Goal: Task Accomplishment & Management: Complete application form

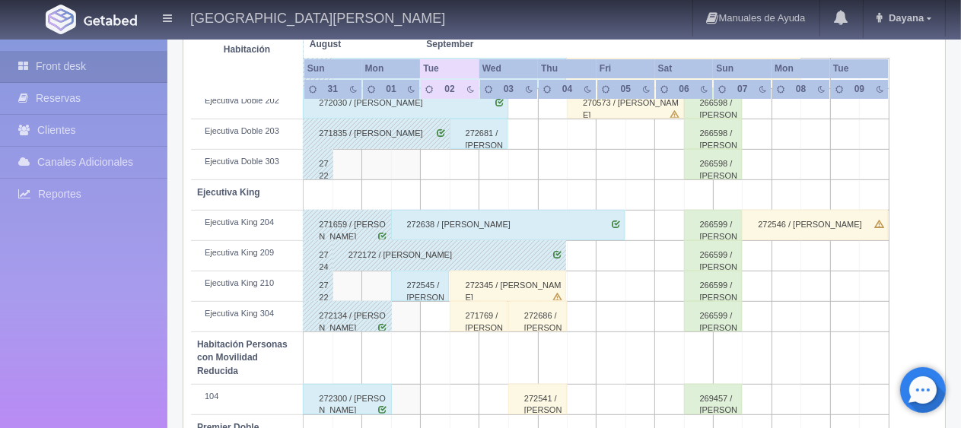
scroll to position [431, 0]
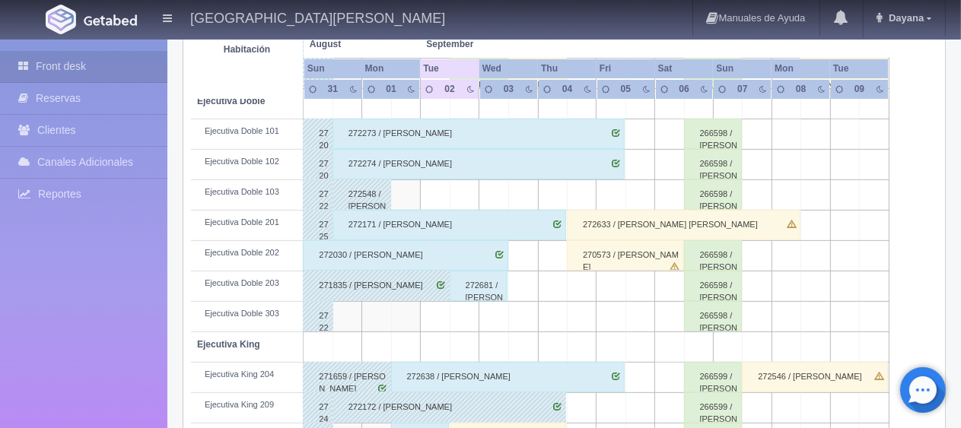
click at [450, 135] on div "272273 / [PERSON_NAME]" at bounding box center [478, 134] width 292 height 30
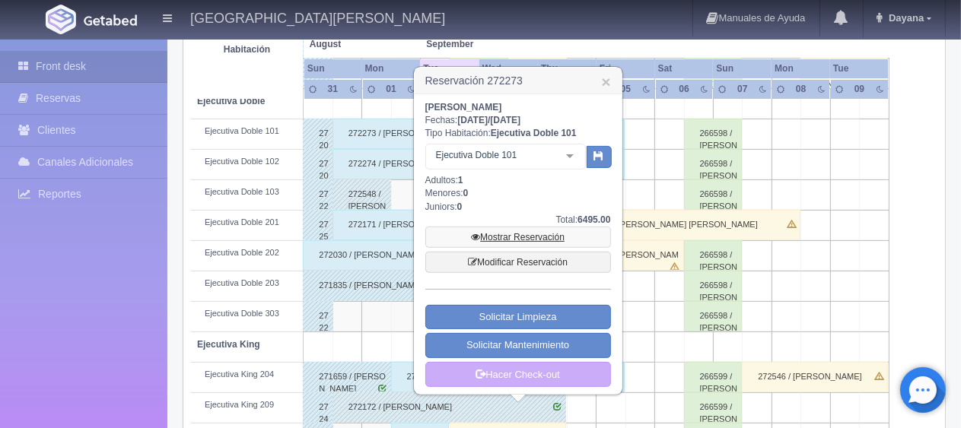
click at [522, 227] on link "Mostrar Reservación" at bounding box center [518, 237] width 186 height 21
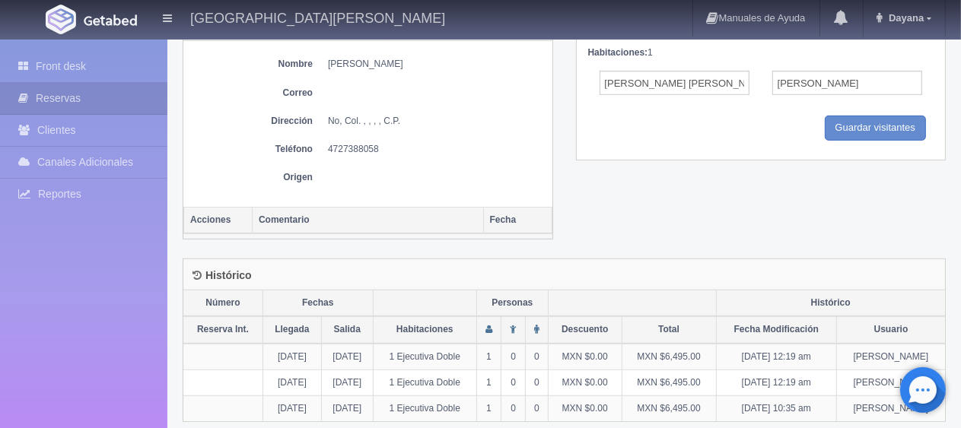
scroll to position [380, 0]
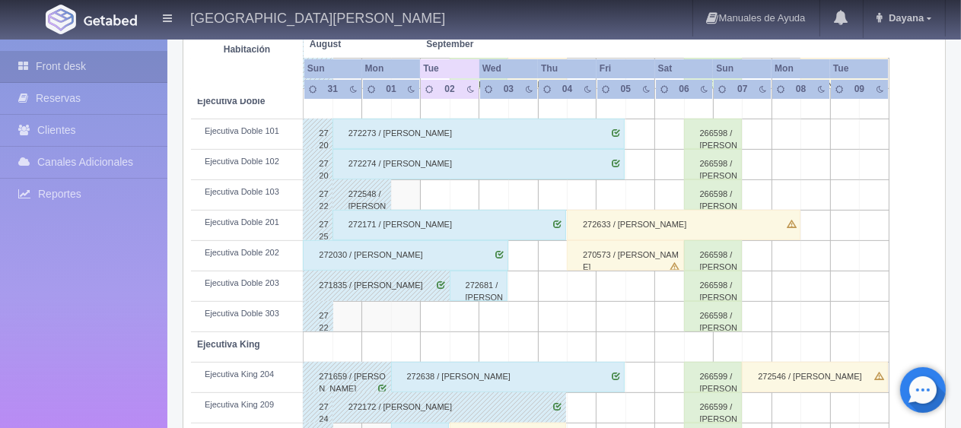
scroll to position [431, 0]
click at [469, 162] on div "272274 / [PERSON_NAME]" at bounding box center [478, 164] width 292 height 30
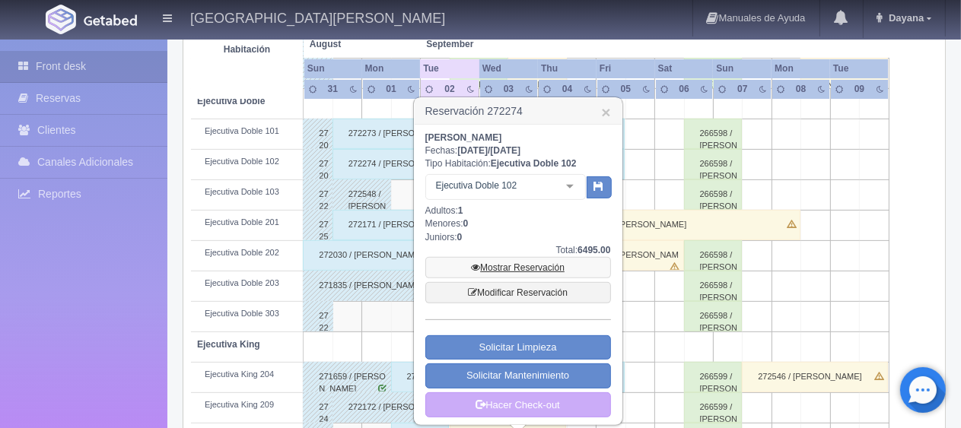
click at [508, 264] on link "Mostrar Reservación" at bounding box center [518, 267] width 186 height 21
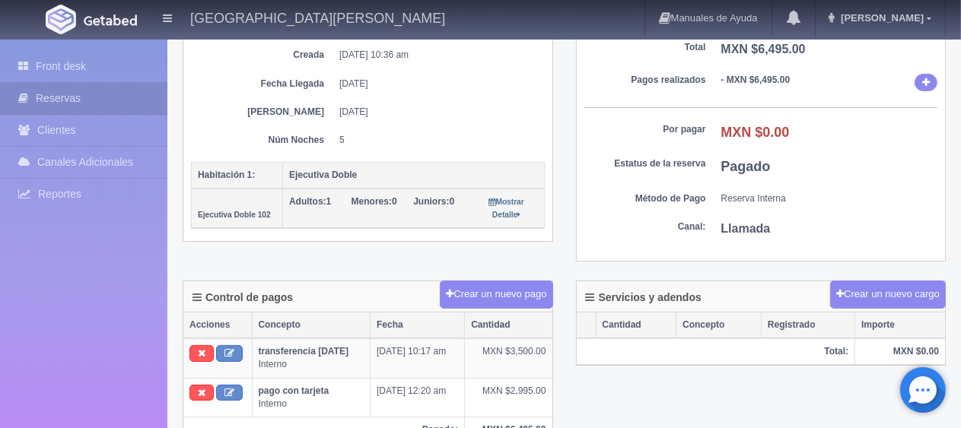
scroll to position [380, 0]
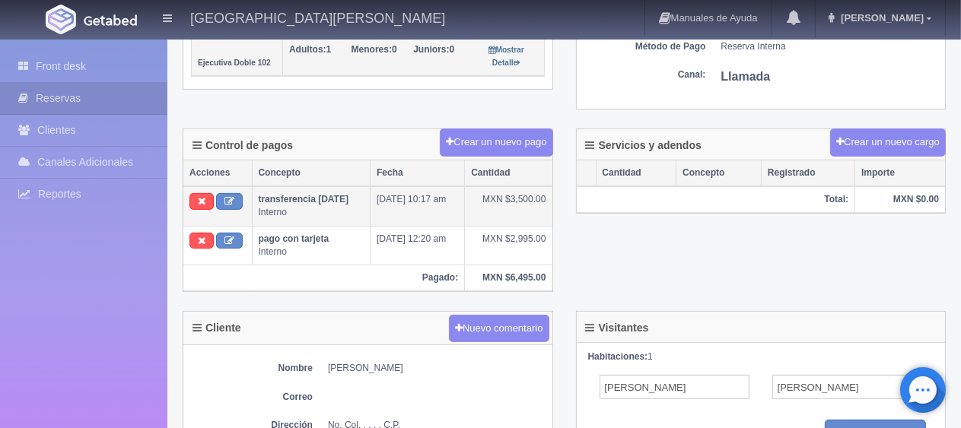
click at [425, 193] on td "28-08-25 10:17 am" at bounding box center [417, 206] width 94 height 40
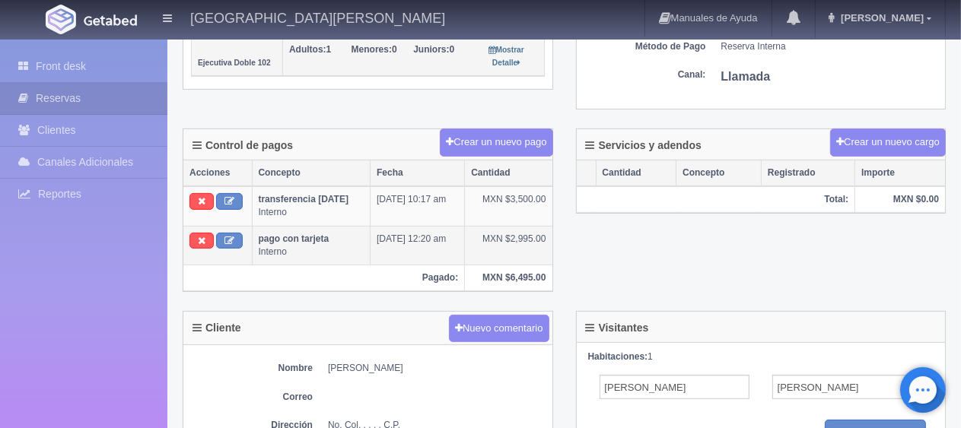
click at [411, 244] on td "01-09-25 12:20 am" at bounding box center [417, 245] width 94 height 39
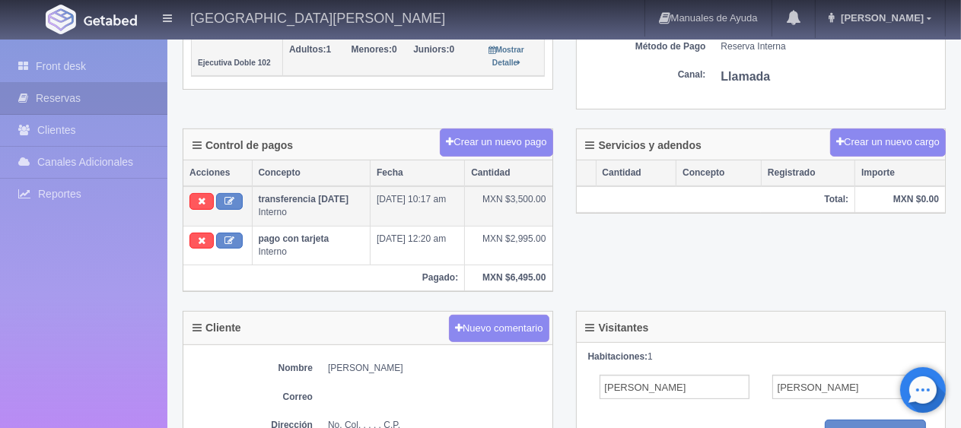
click at [362, 219] on td "transferencia 28/08/25 Interno" at bounding box center [311, 206] width 119 height 40
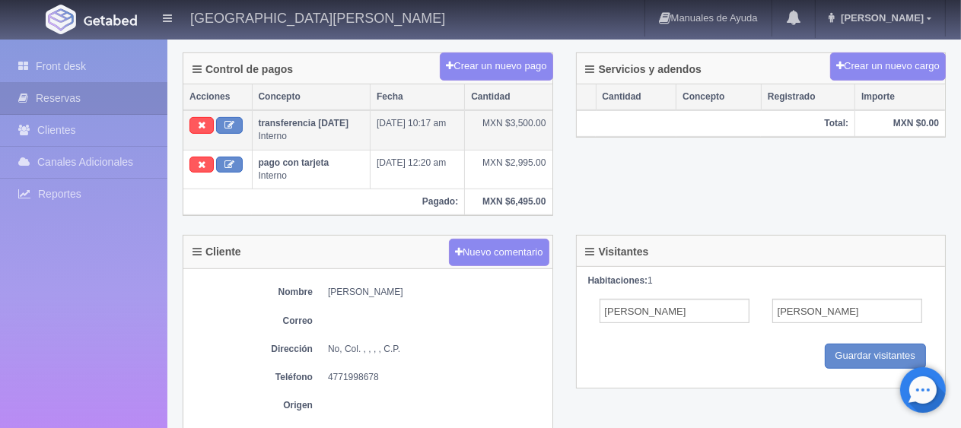
scroll to position [0, 0]
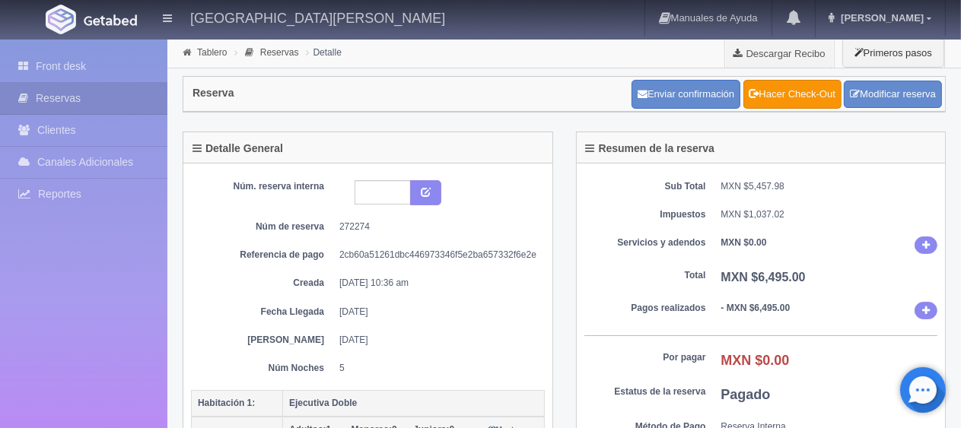
click at [652, 337] on div "Sub Total MXN $5,457.98 Impuestos MXN $1,037.02 Servicios y adendos MXN $0.00 T…" at bounding box center [761, 327] width 369 height 326
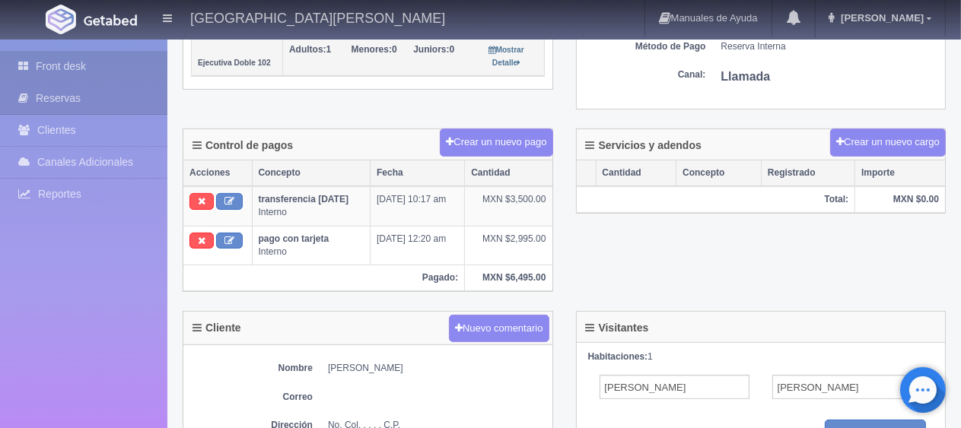
click at [84, 70] on link "Front desk" at bounding box center [83, 66] width 167 height 31
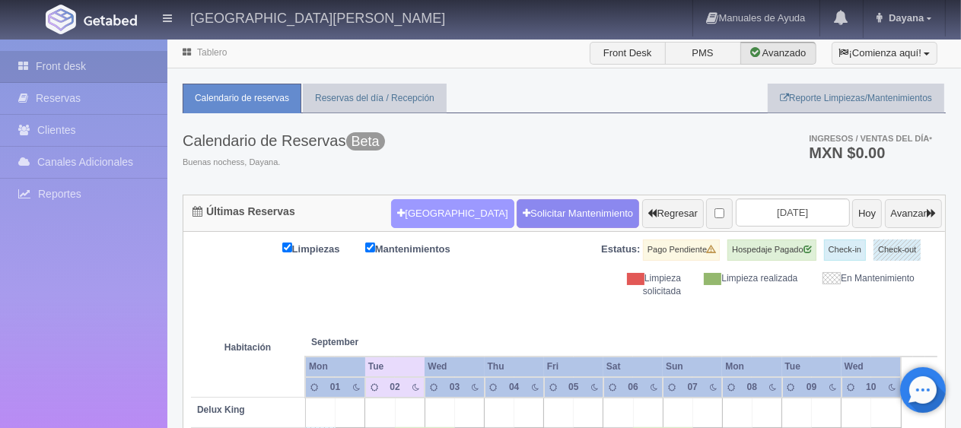
click at [410, 219] on button "[GEOGRAPHIC_DATA]" at bounding box center [452, 213] width 122 height 29
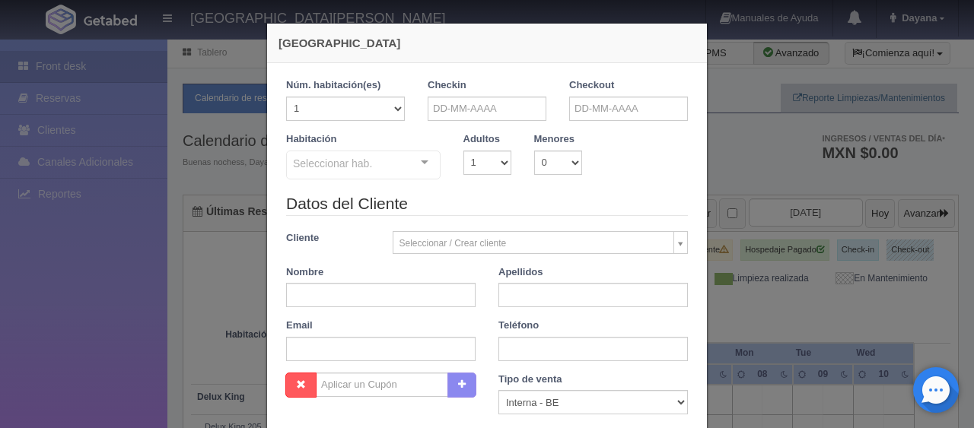
checkbox input "false"
click at [460, 99] on input "text" at bounding box center [486, 109] width 119 height 24
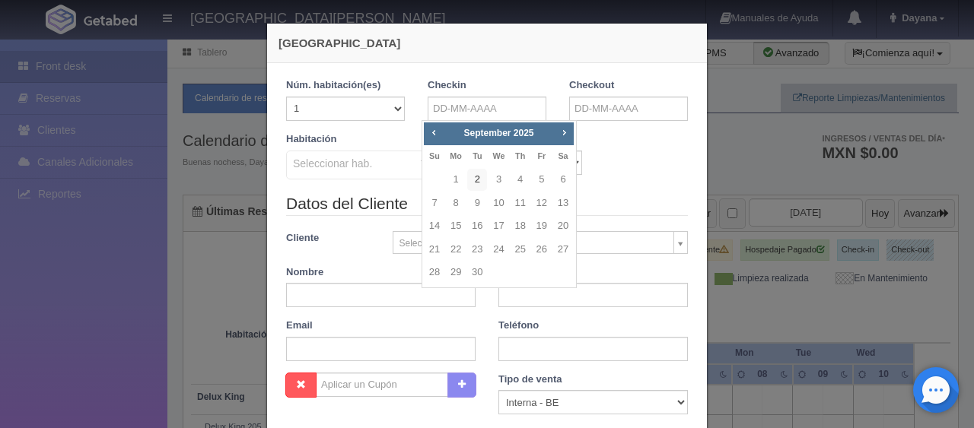
drag, startPoint x: 471, startPoint y: 179, endPoint x: 582, endPoint y: 140, distance: 117.6
click at [472, 179] on link "2" at bounding box center [477, 180] width 20 height 22
type input "02-09-2025"
checkbox input "false"
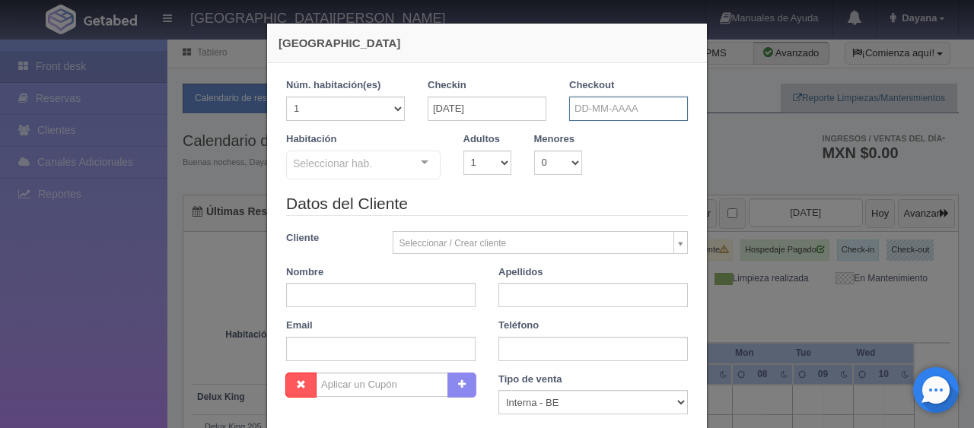
click at [642, 111] on input "text" at bounding box center [628, 109] width 119 height 24
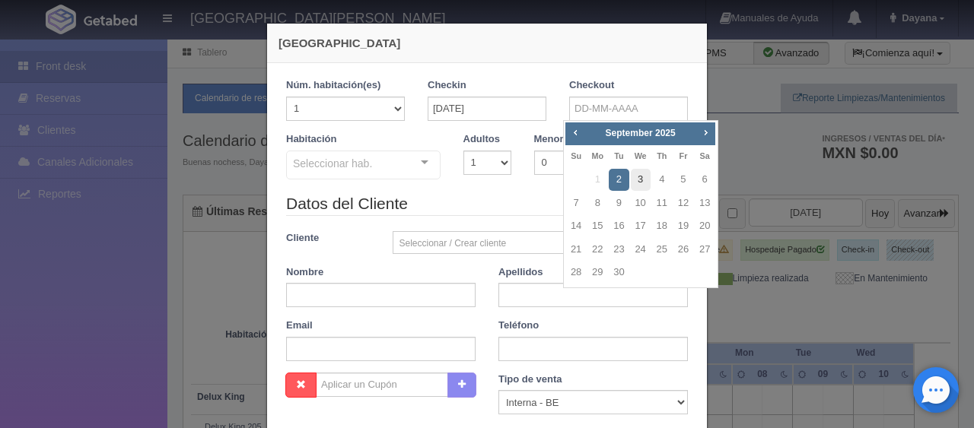
click at [633, 181] on link "3" at bounding box center [641, 180] width 20 height 22
type input "03-09-2025"
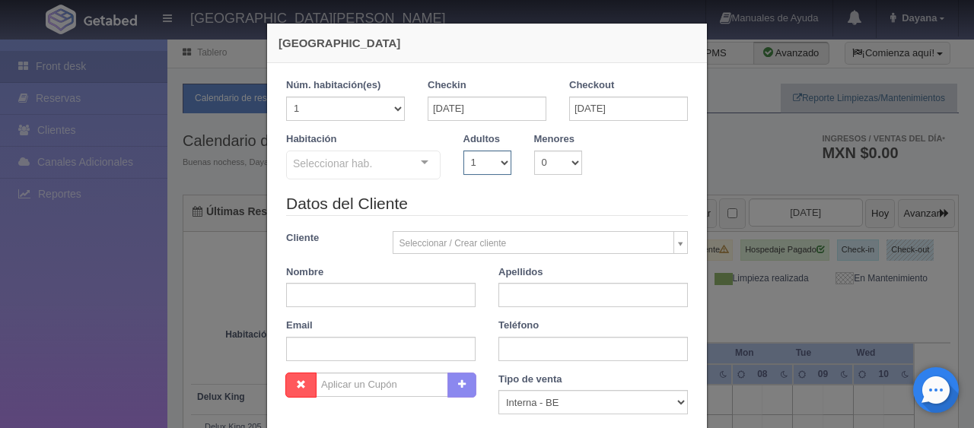
click at [487, 163] on select "1 2 3 4 5 6 7 8 9 10" at bounding box center [487, 163] width 48 height 24
checkbox input "false"
select select "2"
click at [463, 151] on select "1 2 3 4 5 6 7 8 9 10" at bounding box center [487, 163] width 48 height 24
click at [380, 167] on div "Seleccionar hab." at bounding box center [363, 165] width 154 height 29
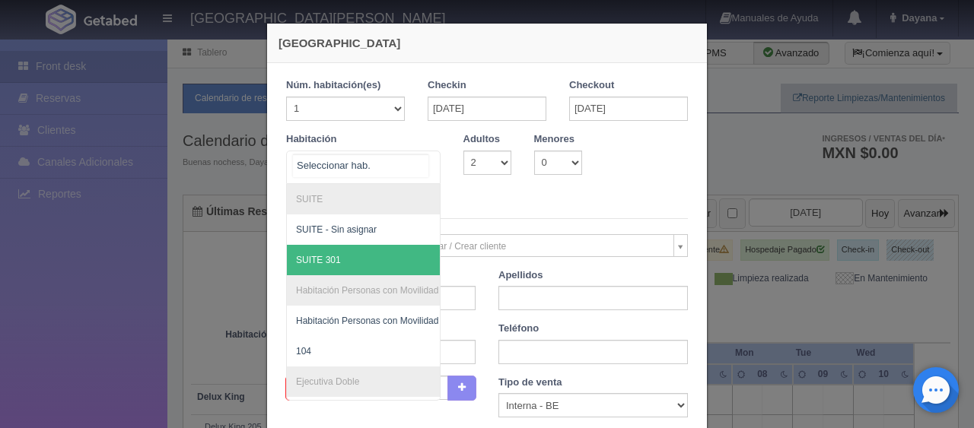
click at [358, 260] on span "SUITE 301" at bounding box center [415, 260] width 256 height 30
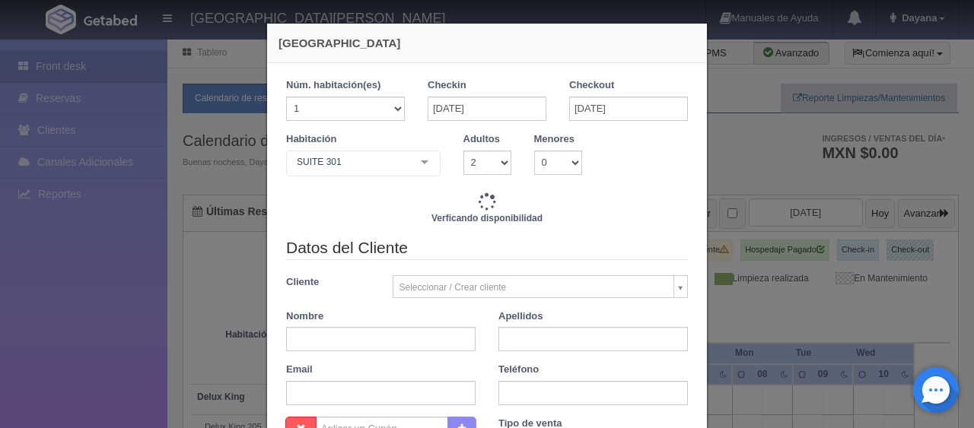
checkbox input "false"
type input "2400.00"
checkbox input "false"
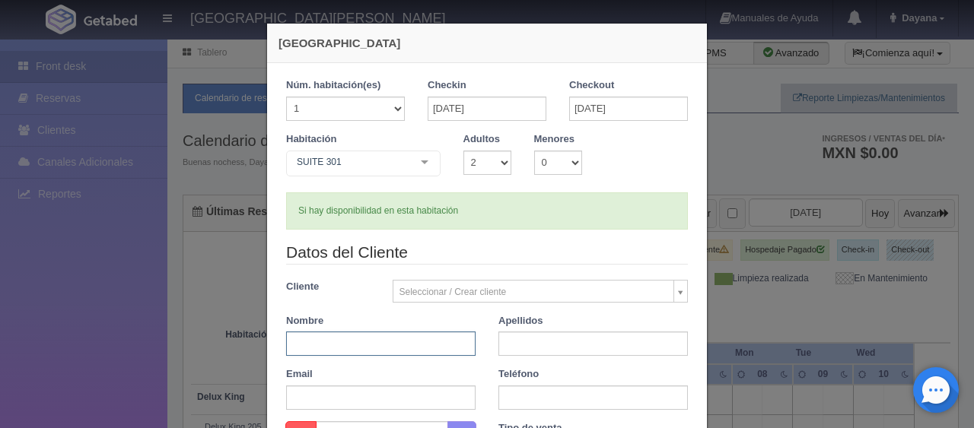
click at [418, 351] on input "text" at bounding box center [380, 344] width 189 height 24
paste input "[PERSON_NAME]"
type input "Karla"
paste input "Muro"
type input "Muro"
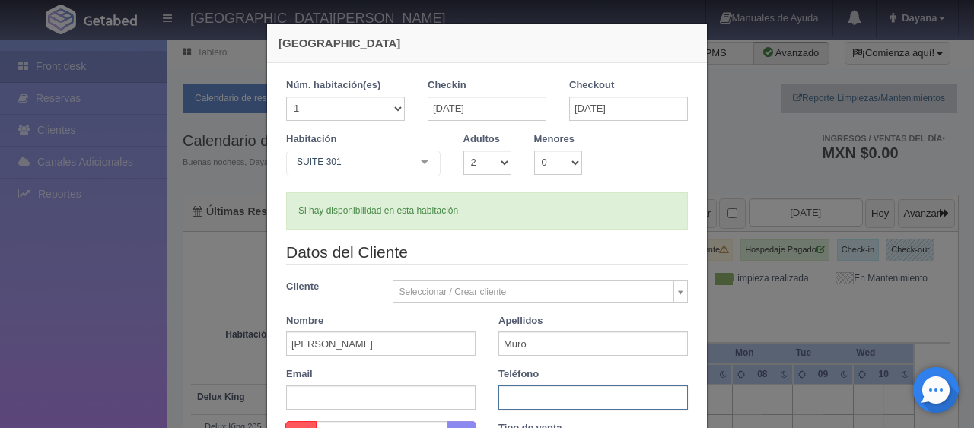
click at [527, 394] on input "text" at bounding box center [592, 398] width 189 height 24
paste input "2225481000"
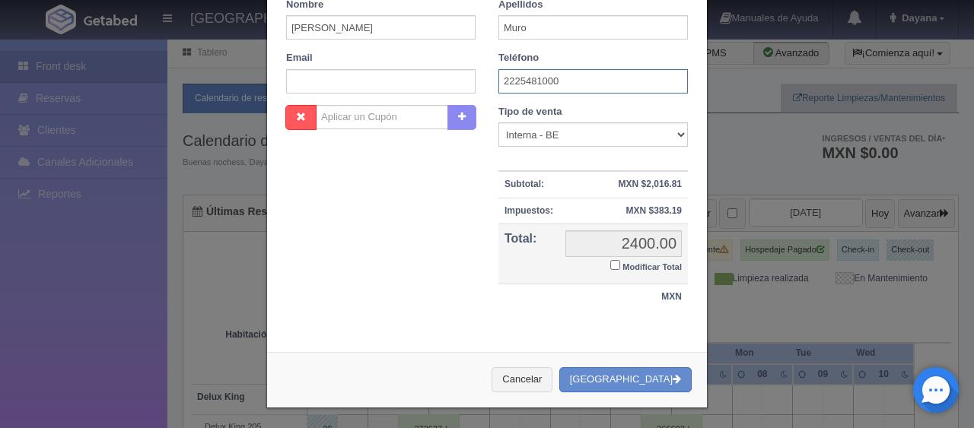
type input "2225481000"
click at [624, 269] on small "Modificar Total" at bounding box center [651, 266] width 59 height 9
click at [639, 264] on small "Modificar Total" at bounding box center [651, 266] width 59 height 9
click at [620, 264] on input "Modificar Total" at bounding box center [615, 265] width 10 height 10
checkbox input "true"
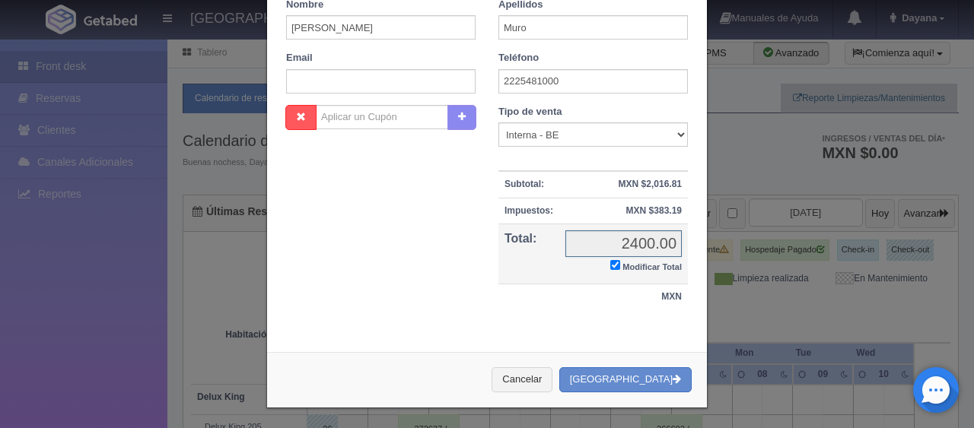
scroll to position [265, 0]
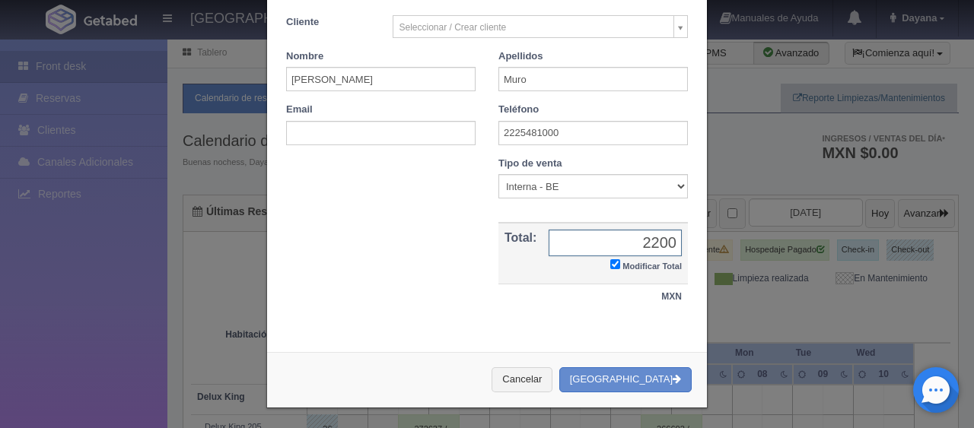
type input "2200"
click at [569, 192] on select "Correo Electronico Interna - BE Llamada OTA Externa Otro WALK IN" at bounding box center [592, 186] width 189 height 24
select select "walkin"
click at [498, 174] on select "Correo Electronico Interna - BE Llamada OTA Externa Otro WALK IN" at bounding box center [592, 186] width 189 height 24
click at [615, 367] on button "[GEOGRAPHIC_DATA]" at bounding box center [625, 379] width 132 height 25
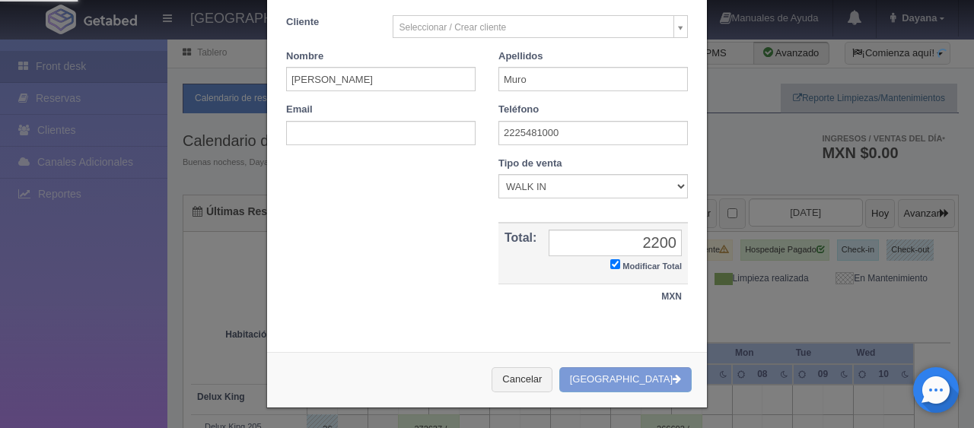
scroll to position [0, 0]
